Goal: Task Accomplishment & Management: Use online tool/utility

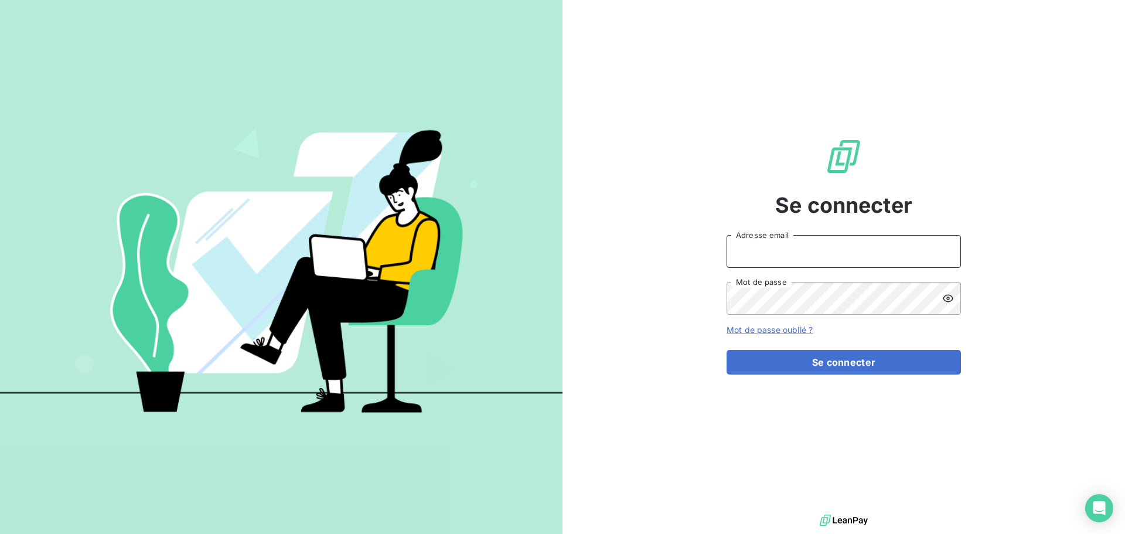
click at [806, 251] on input "Adresse email" at bounding box center [843, 251] width 234 height 33
type input "[EMAIL_ADDRESS][DOMAIN_NAME]"
click at [726, 350] on button "Se connecter" at bounding box center [843, 362] width 234 height 25
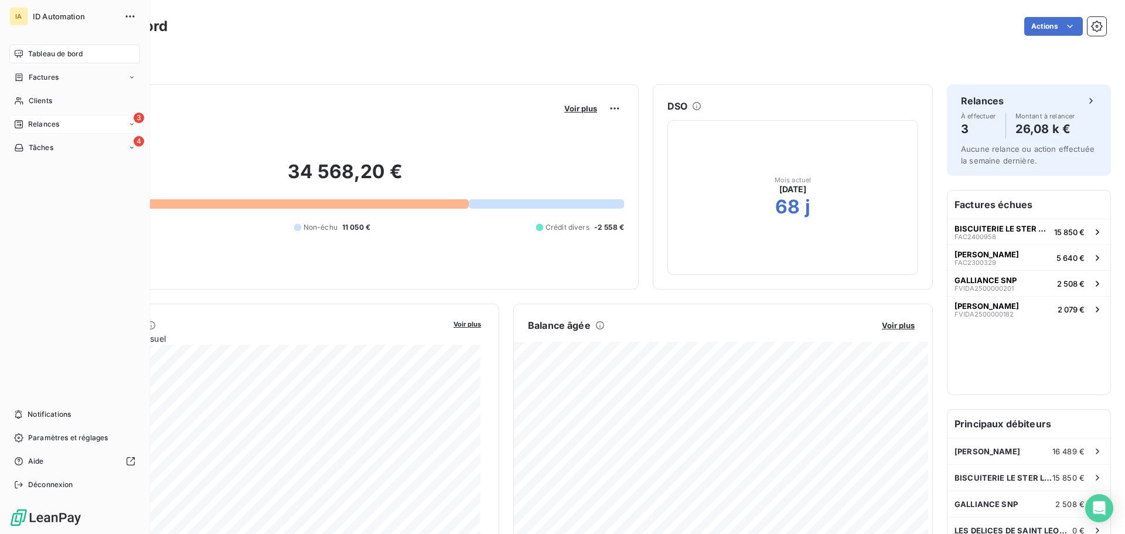
click at [39, 124] on span "Relances" at bounding box center [43, 124] width 31 height 11
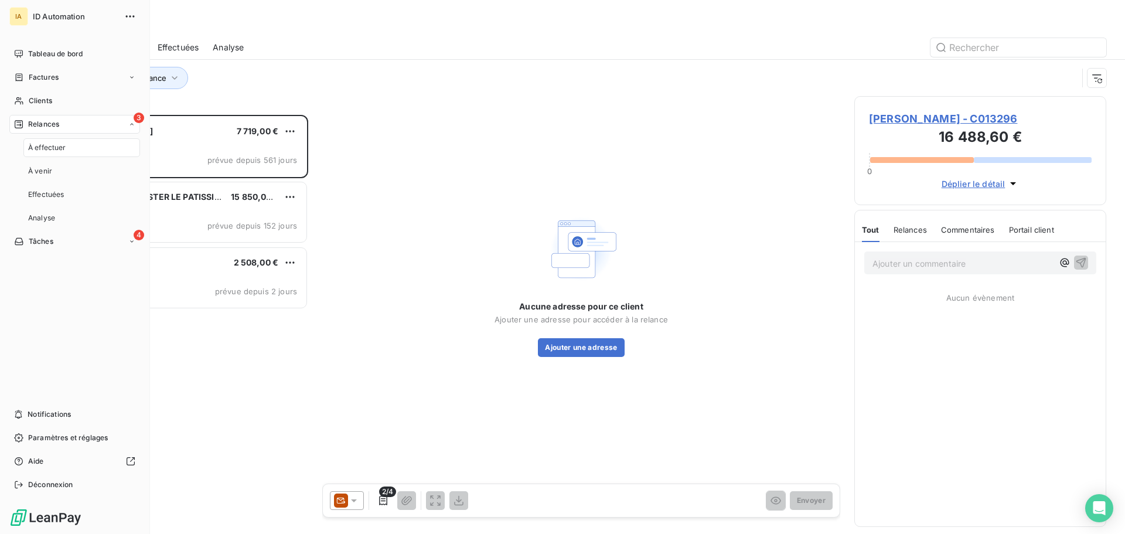
click at [47, 145] on span "À effectuer" at bounding box center [47, 147] width 38 height 11
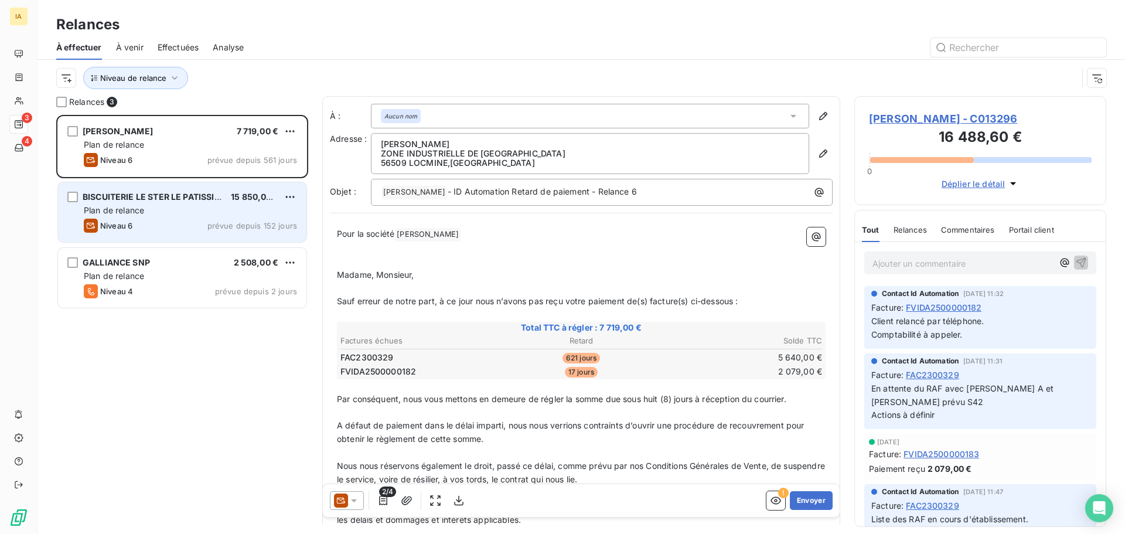
click at [160, 214] on div "Plan de relance" at bounding box center [190, 210] width 213 height 12
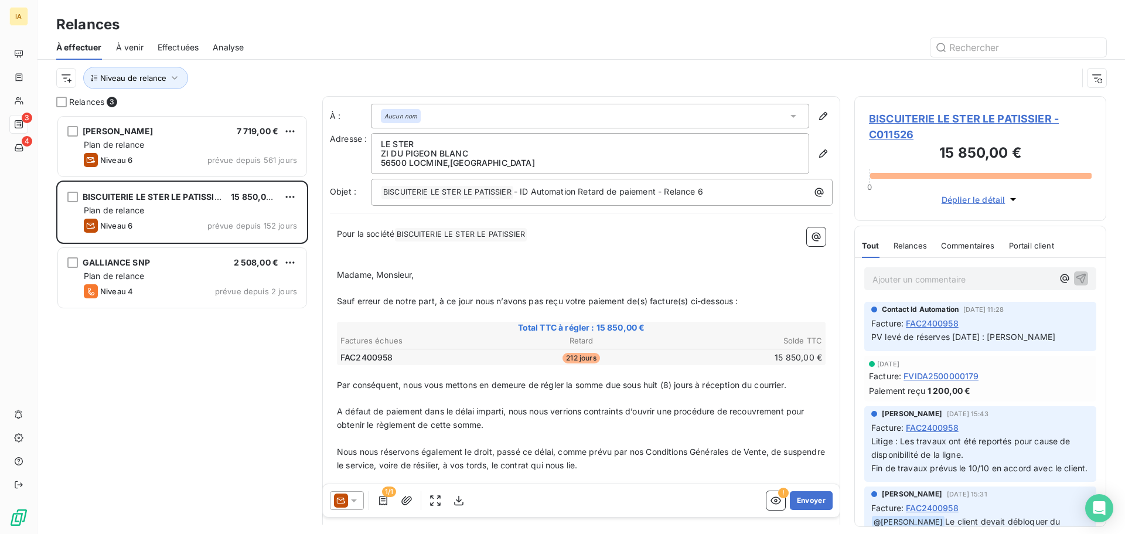
click at [901, 279] on p "Ajouter un commentaire ﻿" at bounding box center [962, 279] width 180 height 15
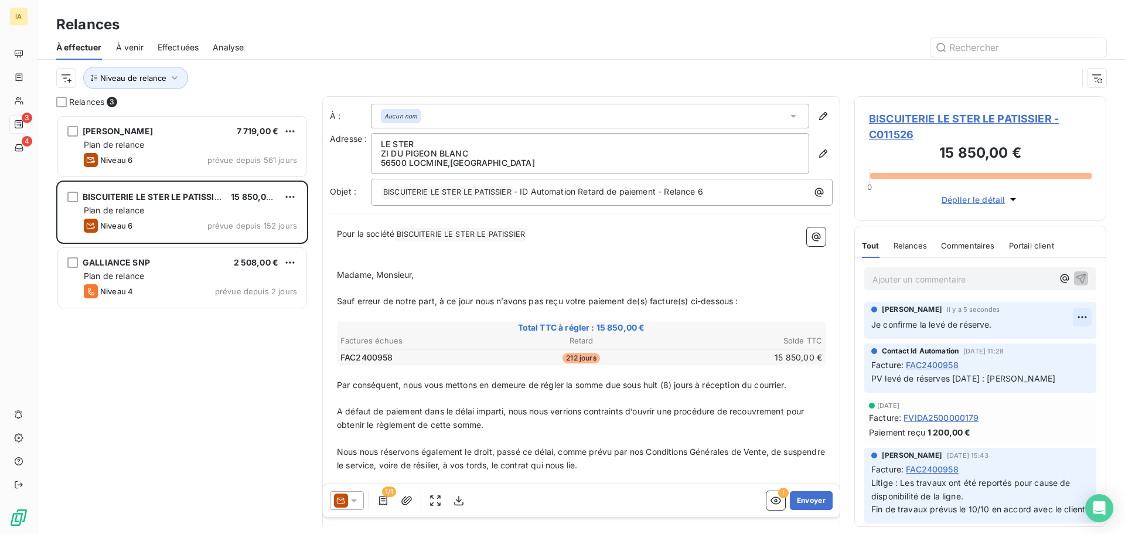
click at [1075, 317] on html "IA 3 4 Relances À effectuer À venir Effectuées Analyse Niveau de relance Relanc…" at bounding box center [562, 267] width 1125 height 534
click at [1035, 339] on div "Editer" at bounding box center [1045, 342] width 66 height 19
click at [1029, 328] on p "Je confirme la levé de réserve." at bounding box center [971, 324] width 201 height 13
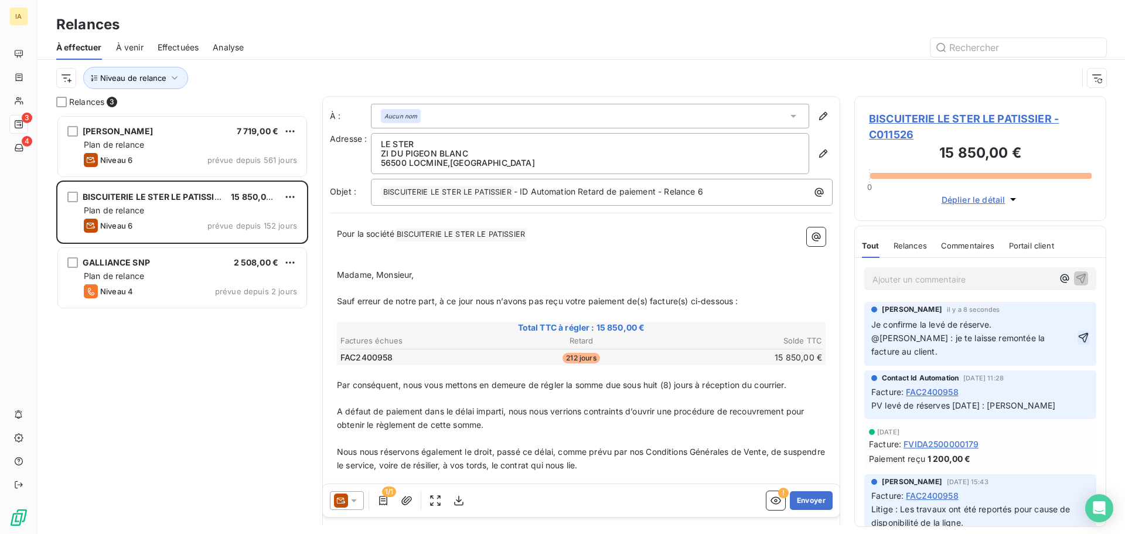
click at [1078, 337] on icon "button" at bounding box center [1083, 338] width 10 height 10
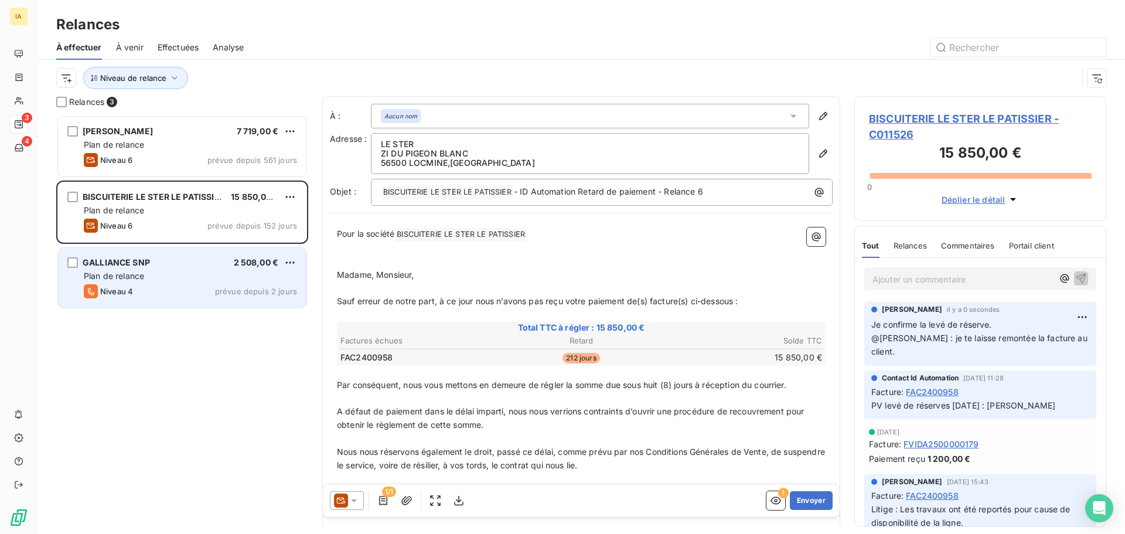
click at [146, 272] on div "Plan de relance" at bounding box center [190, 276] width 213 height 12
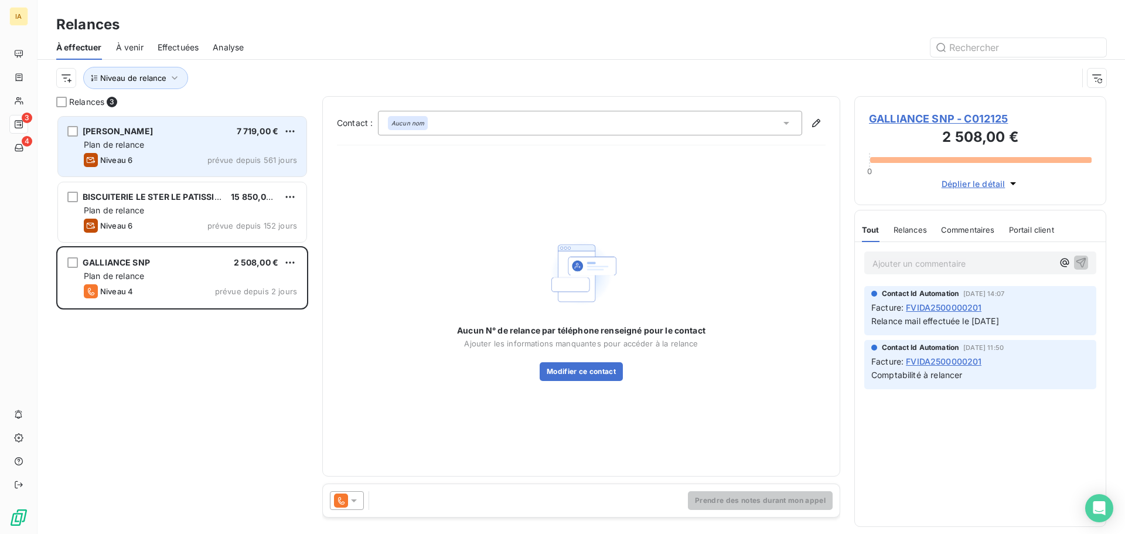
click at [163, 147] on div "Plan de relance" at bounding box center [190, 145] width 213 height 12
